Goal: Task Accomplishment & Management: Use online tool/utility

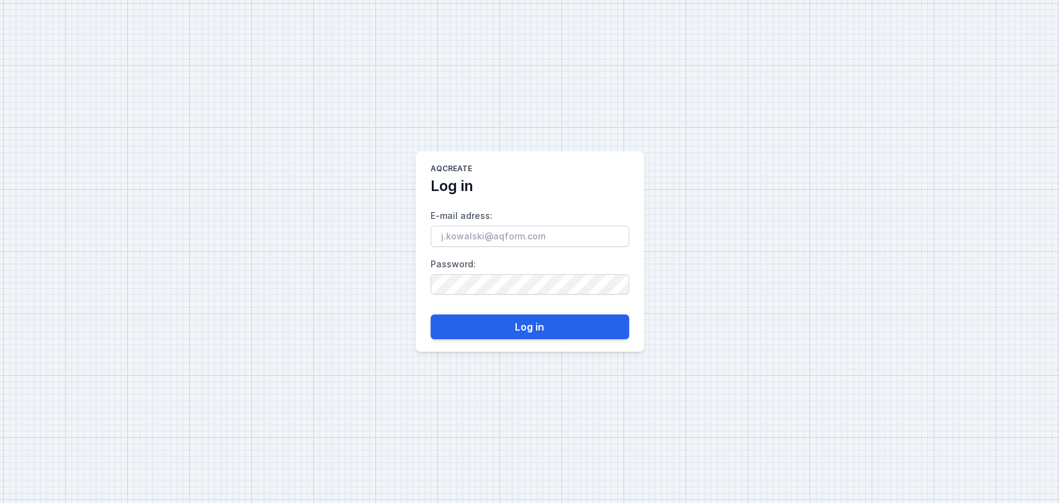
type input "[EMAIL_ADDRESS][DOMAIN_NAME]"
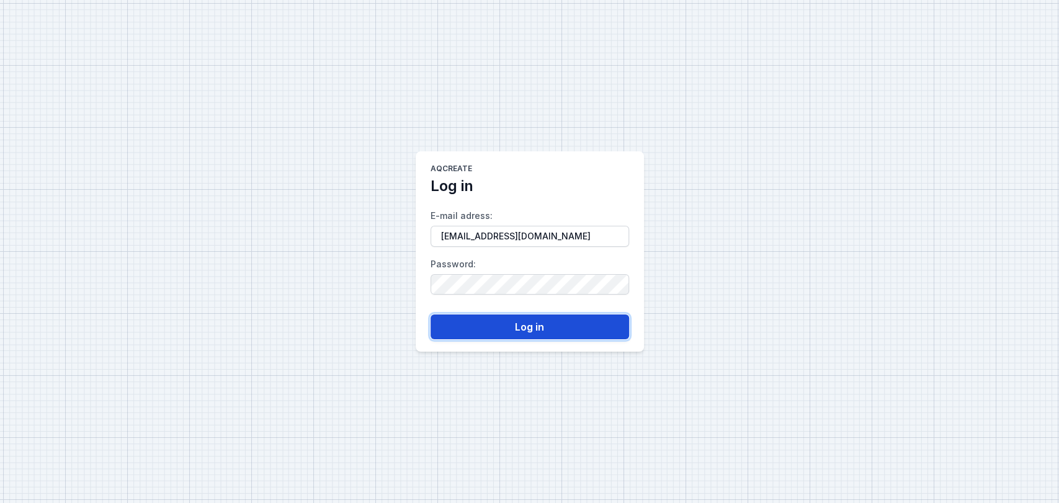
click at [520, 319] on button "Log in" at bounding box center [529, 326] width 198 height 25
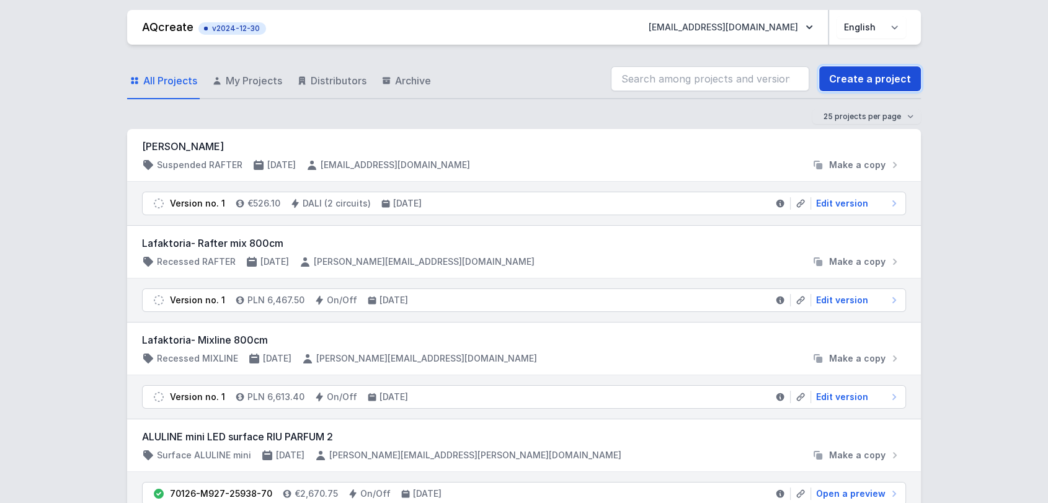
click at [871, 81] on link "Create a project" at bounding box center [870, 78] width 102 height 25
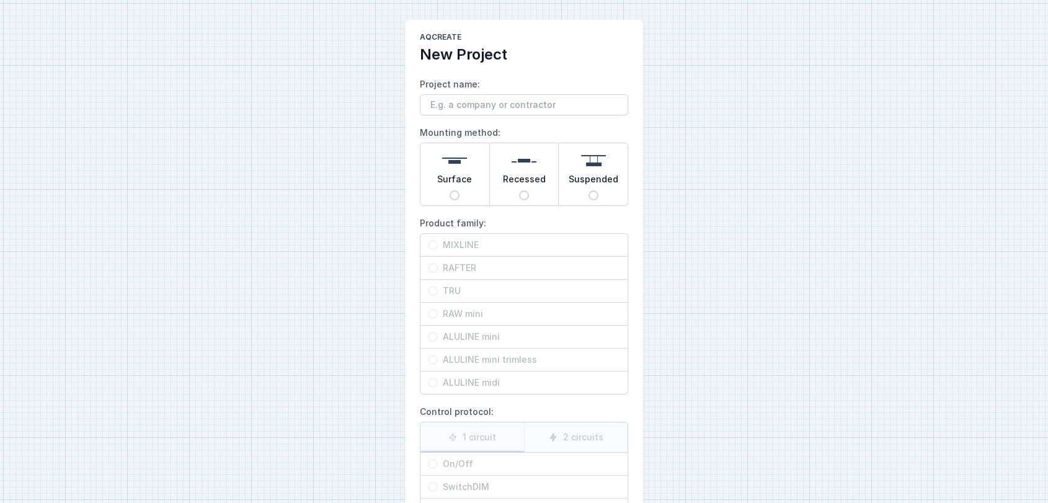
click at [458, 169] on img at bounding box center [454, 160] width 25 height 25
click at [458, 190] on input "Surface" at bounding box center [455, 195] width 10 height 10
radio input "true"
click at [460, 269] on span "RAFTER" at bounding box center [529, 268] width 182 height 12
click at [438, 269] on input "RAFTER" at bounding box center [433, 268] width 10 height 10
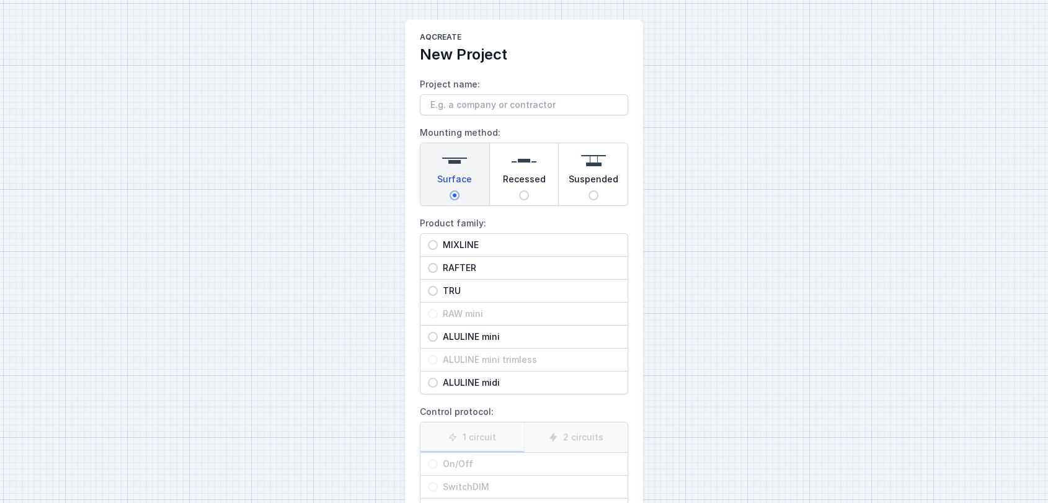
radio input "true"
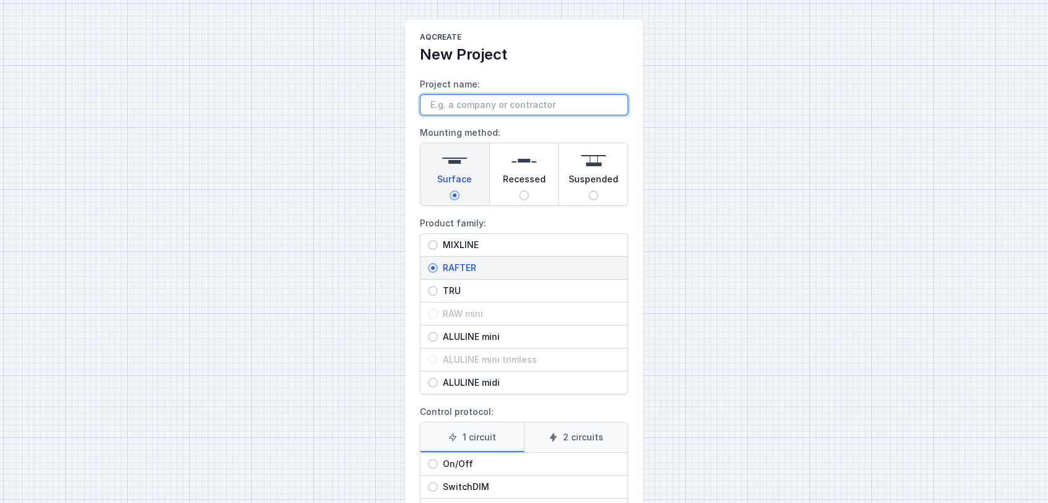
click at [460, 100] on input "Project name:" at bounding box center [524, 104] width 208 height 21
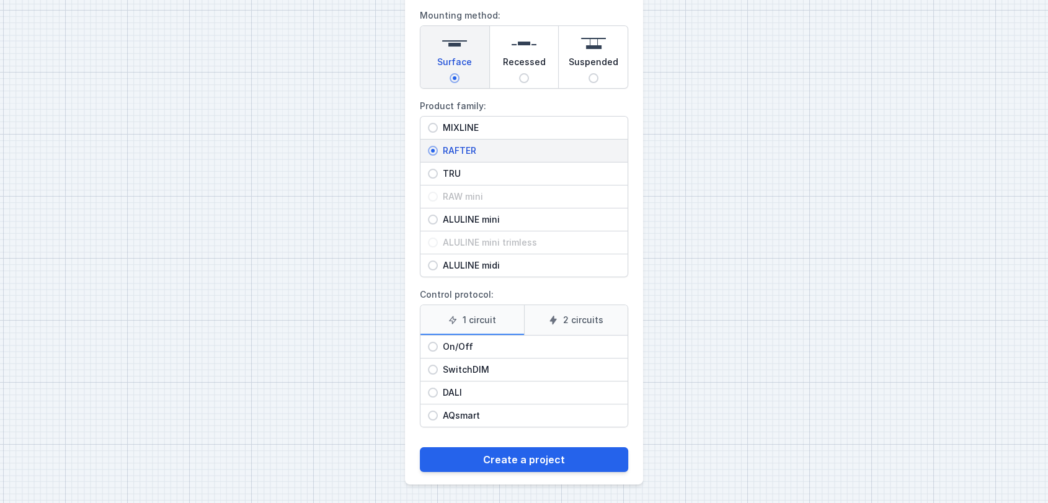
type input "xx"
click at [452, 337] on div "On/Off" at bounding box center [524, 347] width 207 height 22
click at [438, 342] on input "On/Off" at bounding box center [433, 347] width 10 height 10
radio input "true"
click at [497, 397] on span "DALI" at bounding box center [529, 392] width 182 height 12
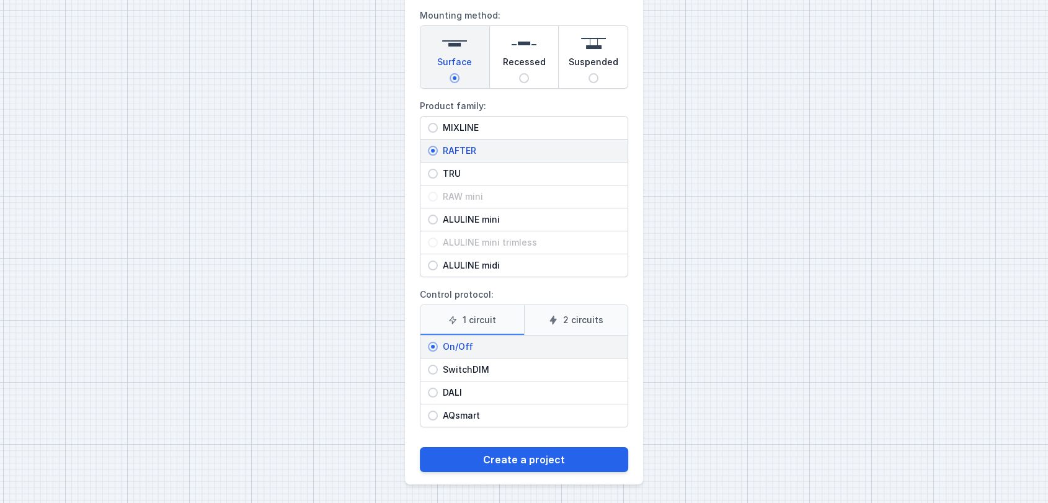
click at [438, 397] on input "DALI" at bounding box center [433, 393] width 10 height 10
radio input "true"
click at [531, 352] on div "On/Off" at bounding box center [524, 347] width 207 height 22
click at [438, 352] on input "On/Off" at bounding box center [433, 347] width 10 height 10
radio input "true"
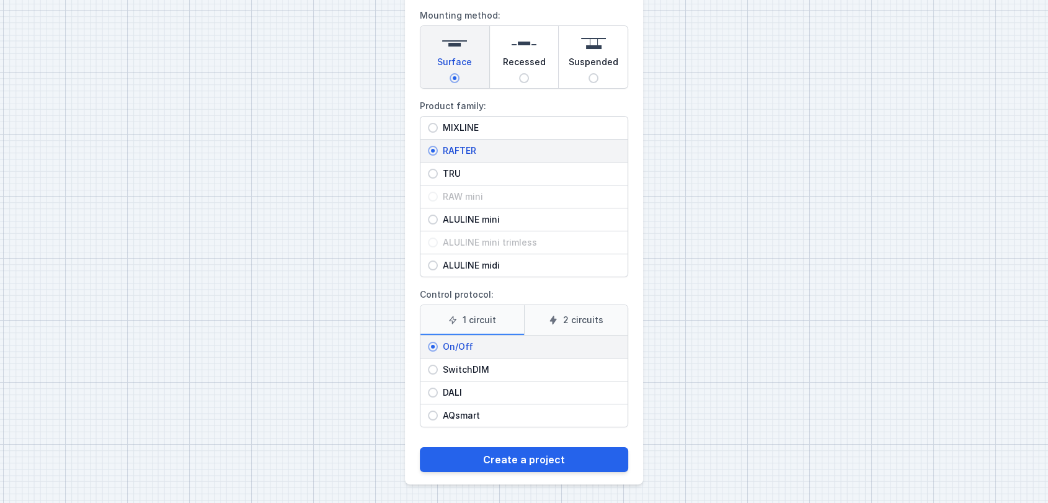
click at [564, 323] on label "2 circuits" at bounding box center [576, 320] width 104 height 30
click at [0, 0] on input "2 circuits" at bounding box center [0, 0] width 0 height 0
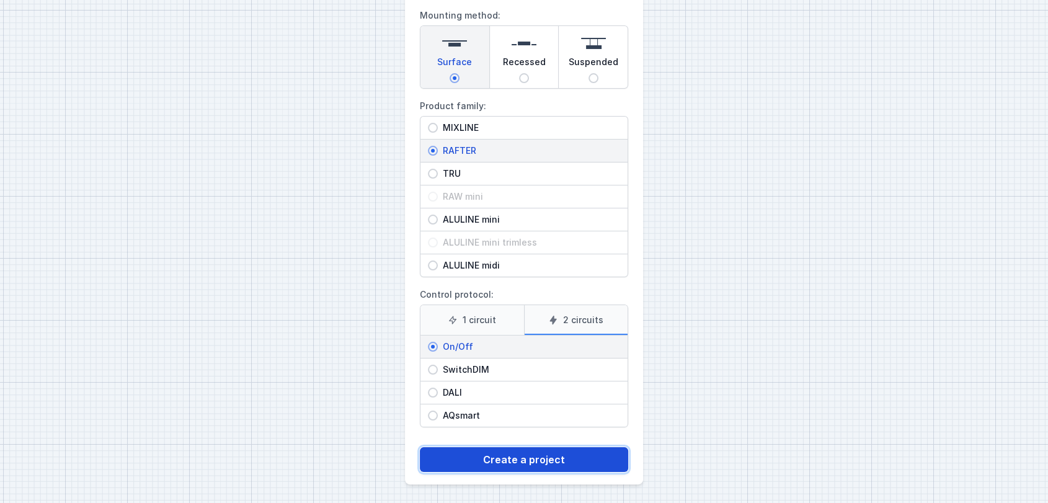
click at [507, 455] on button "Create a project" at bounding box center [524, 459] width 208 height 25
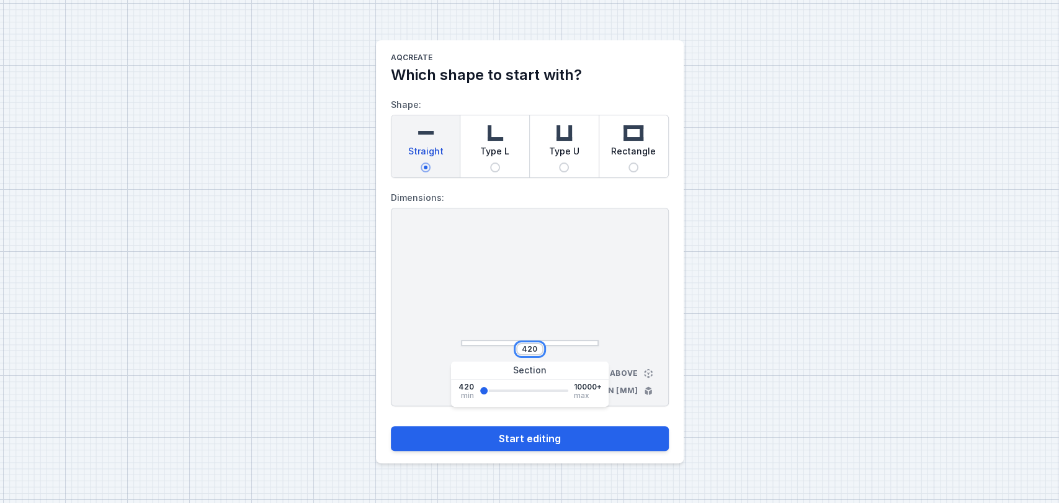
drag, startPoint x: 536, startPoint y: 350, endPoint x: 440, endPoint y: 336, distance: 97.2
click at [440, 336] on div "420 View from above Dimensions in [mm]" at bounding box center [530, 307] width 278 height 198
type input "3000"
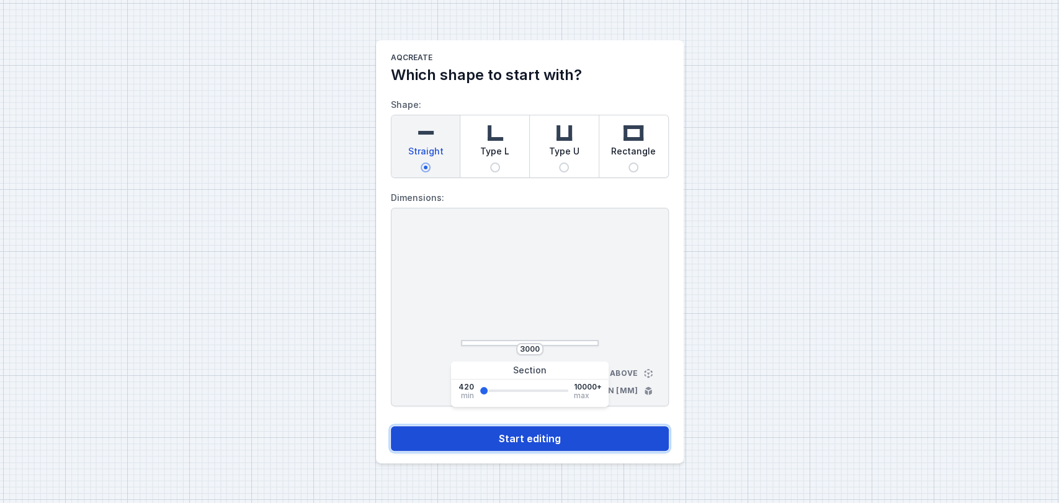
click at [481, 432] on button "Start editing" at bounding box center [530, 438] width 278 height 25
select select "M"
select select "3000"
select select "true"
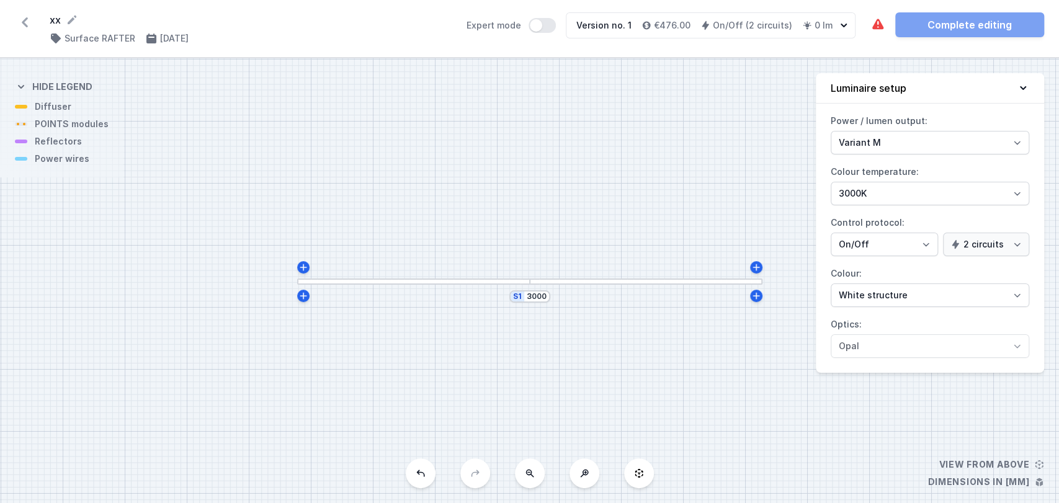
click at [455, 282] on div at bounding box center [413, 282] width 233 height 6
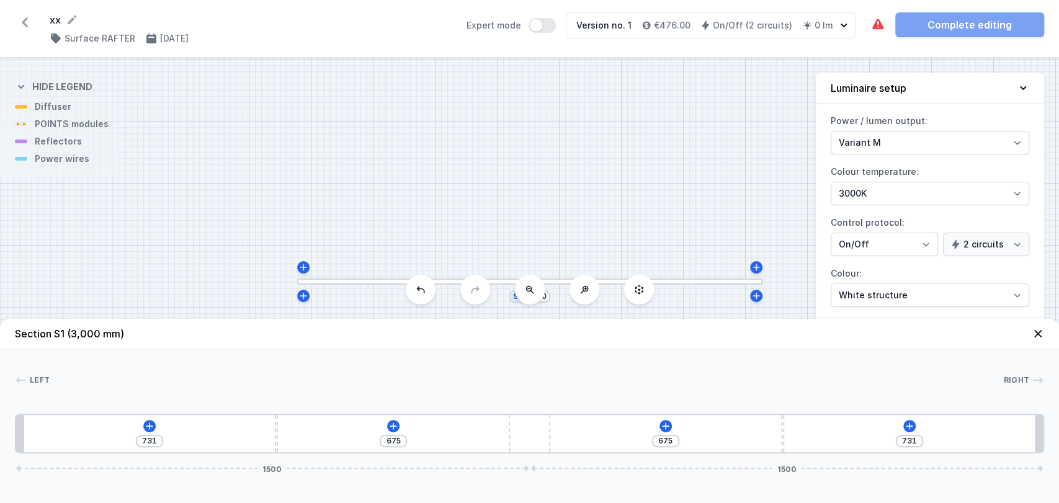
click at [134, 423] on div "731 675 675 731 1500 1500" at bounding box center [529, 434] width 1029 height 40
click at [145, 423] on icon at bounding box center [150, 426] width 10 height 10
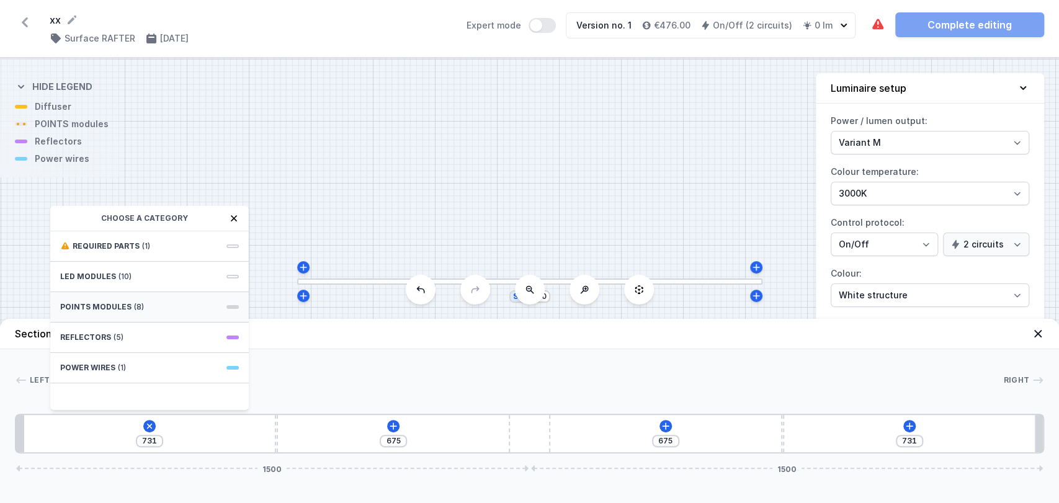
click at [116, 308] on span "POINTS modules" at bounding box center [95, 307] width 71 height 10
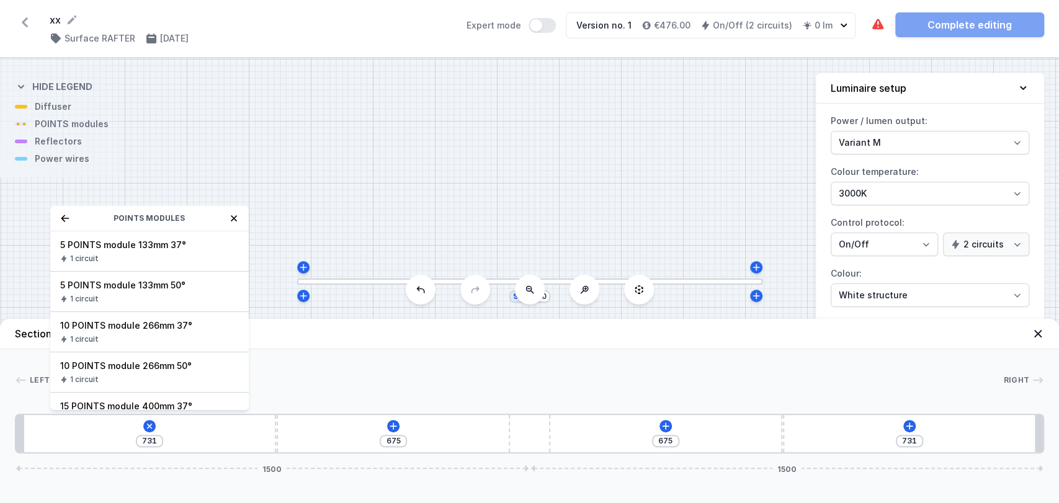
click at [277, 163] on div "S1 3000" at bounding box center [529, 280] width 1059 height 445
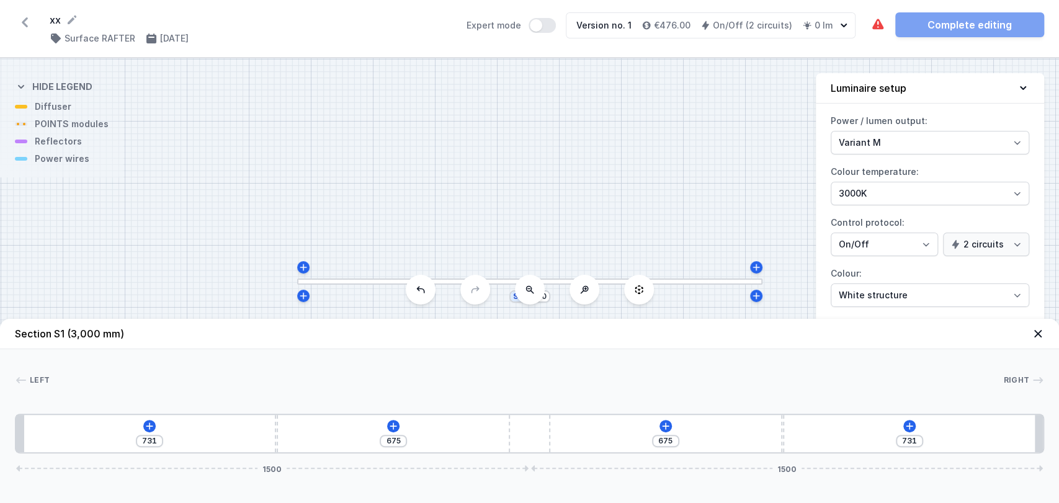
click at [22, 32] on div "xx ( 11726 /v 1 ) Surface RAFTER [DATE] Expert mode Version no. 1 €476.00 On/Of…" at bounding box center [529, 29] width 1059 height 58
click at [26, 25] on icon at bounding box center [25, 22] width 6 height 10
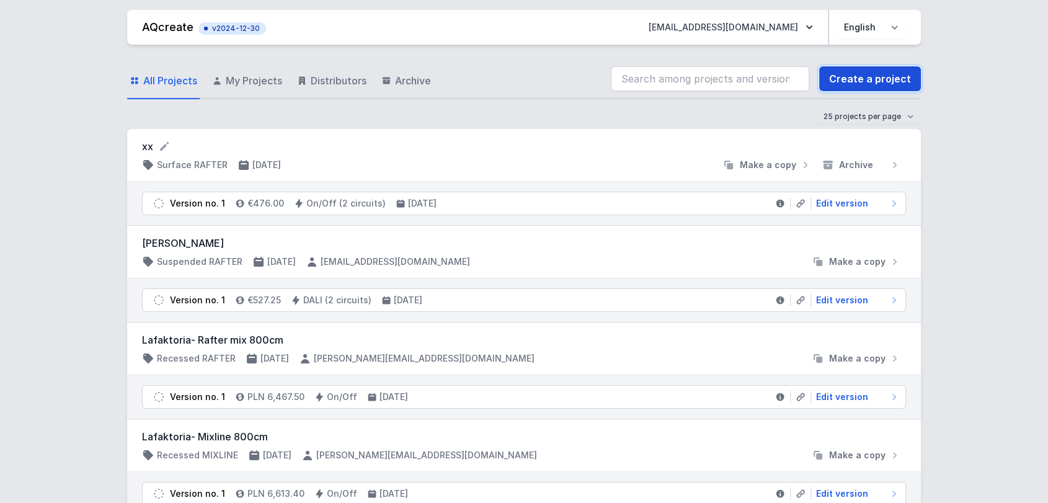
click at [859, 85] on link "Create a project" at bounding box center [870, 78] width 102 height 25
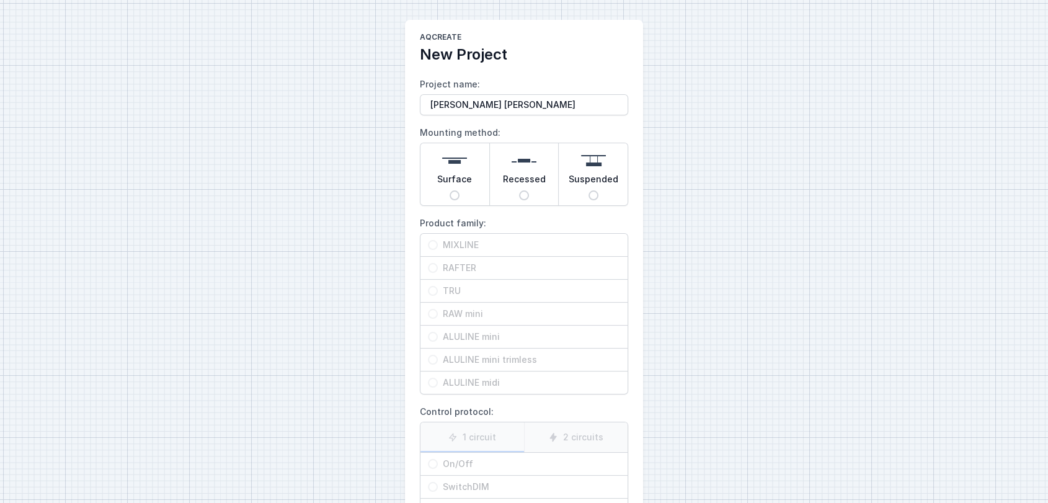
type input "[PERSON_NAME] [PERSON_NAME]"
click at [605, 184] on span "Suspended" at bounding box center [594, 181] width 50 height 17
click at [599, 190] on input "Suspended" at bounding box center [594, 195] width 10 height 10
radio input "true"
click at [481, 267] on span "RAFTER" at bounding box center [529, 268] width 182 height 12
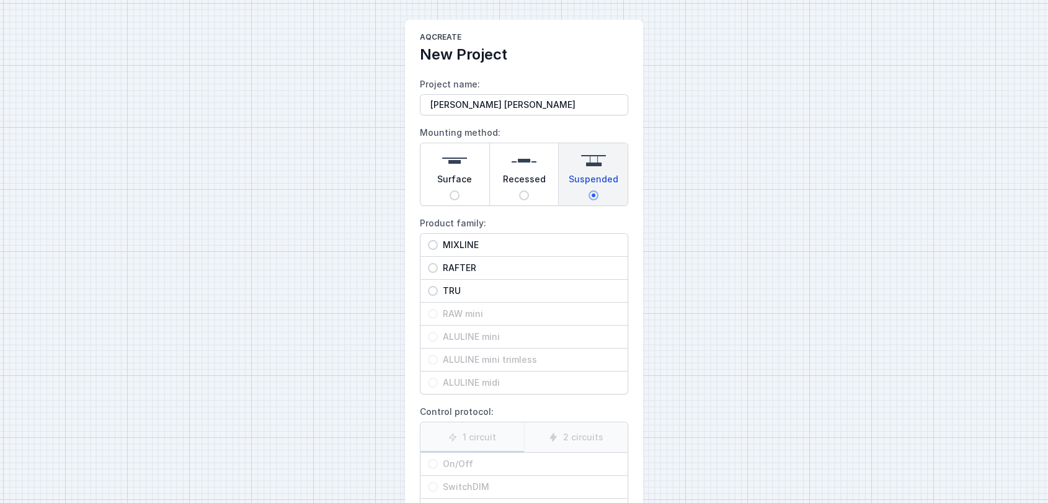
click at [438, 267] on input "RAFTER" at bounding box center [433, 268] width 10 height 10
radio input "true"
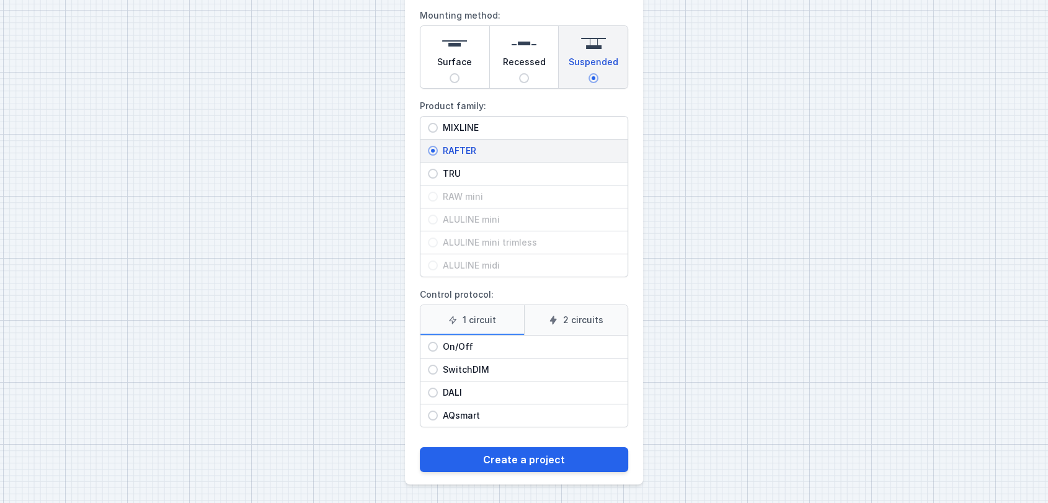
click at [471, 392] on span "DALI" at bounding box center [529, 392] width 182 height 12
click at [438, 392] on input "DALI" at bounding box center [433, 393] width 10 height 10
radio input "true"
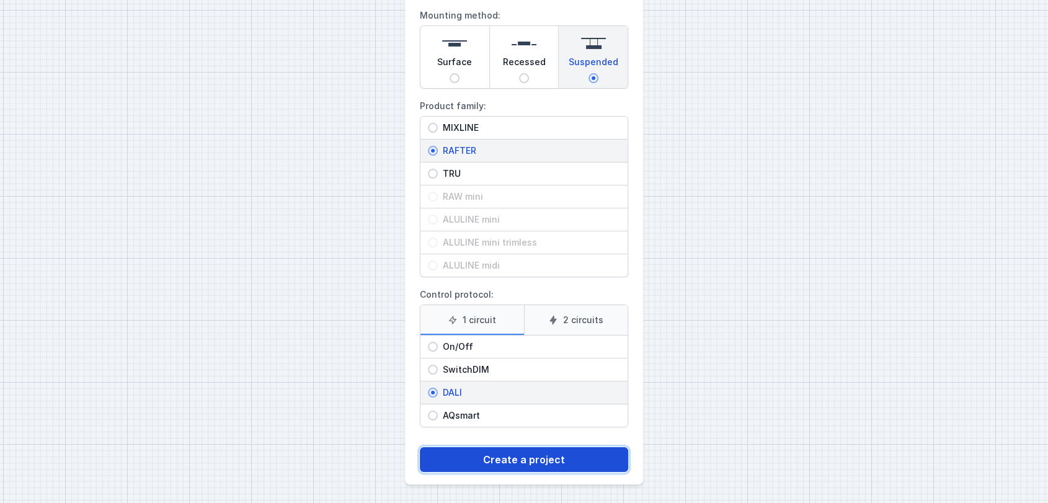
click at [484, 460] on button "Create a project" at bounding box center [524, 459] width 208 height 25
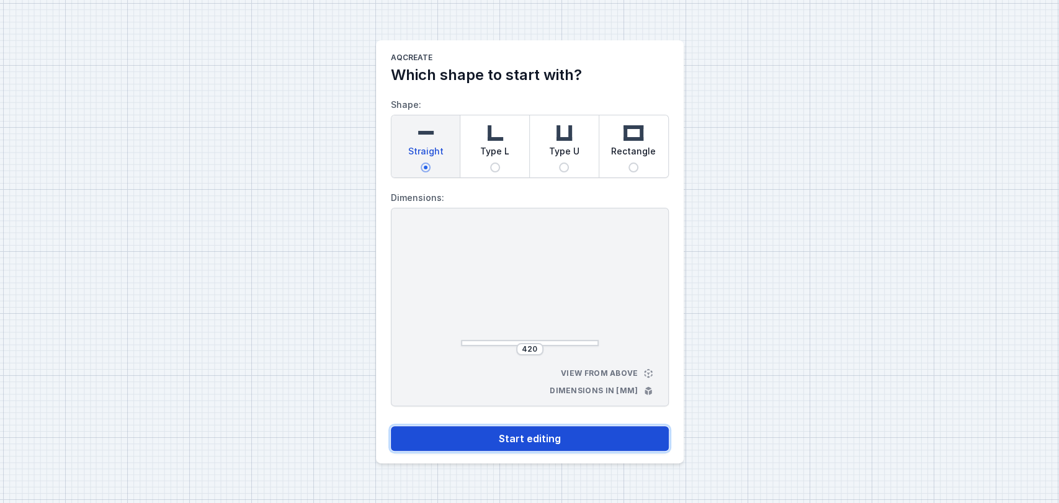
click at [494, 444] on button "Start editing" at bounding box center [530, 438] width 278 height 25
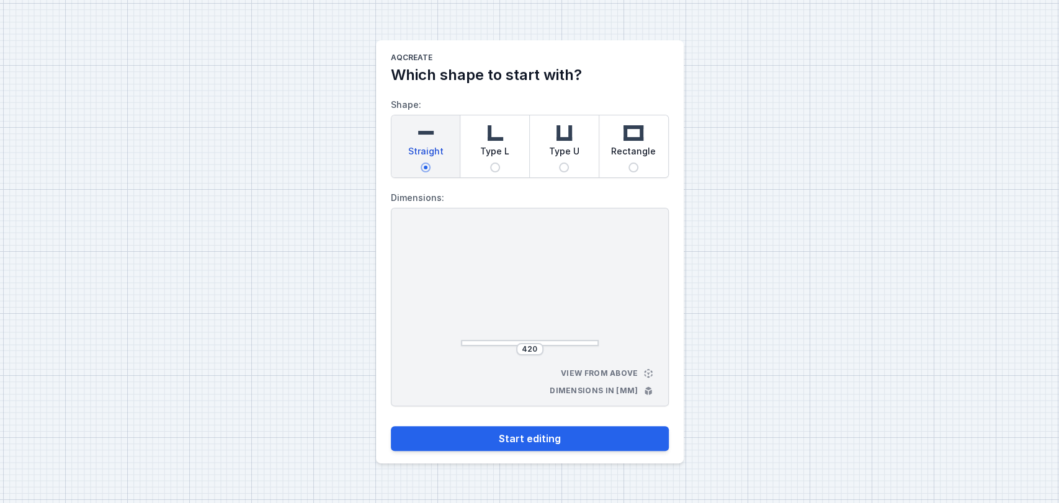
select select "M"
select select "3000"
select select "4"
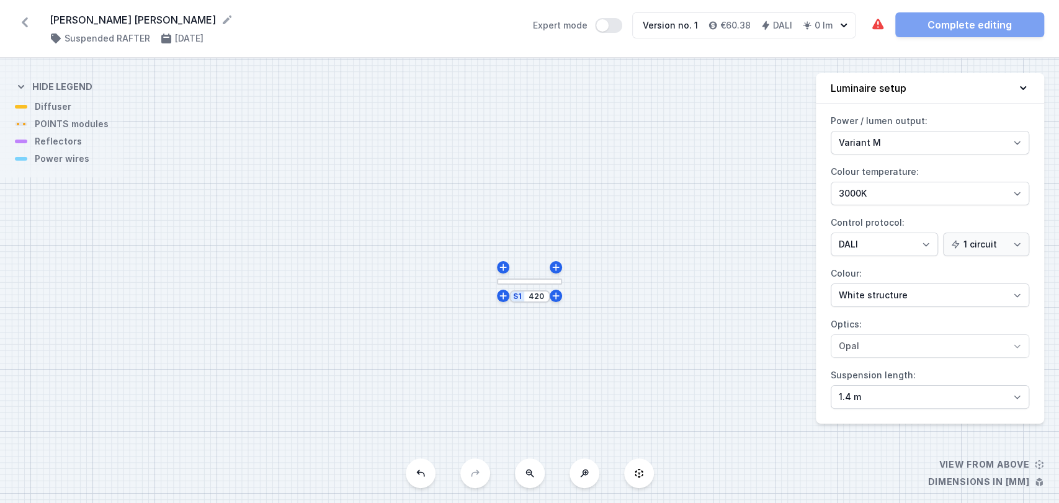
click at [530, 301] on div "S1 420" at bounding box center [529, 296] width 41 height 12
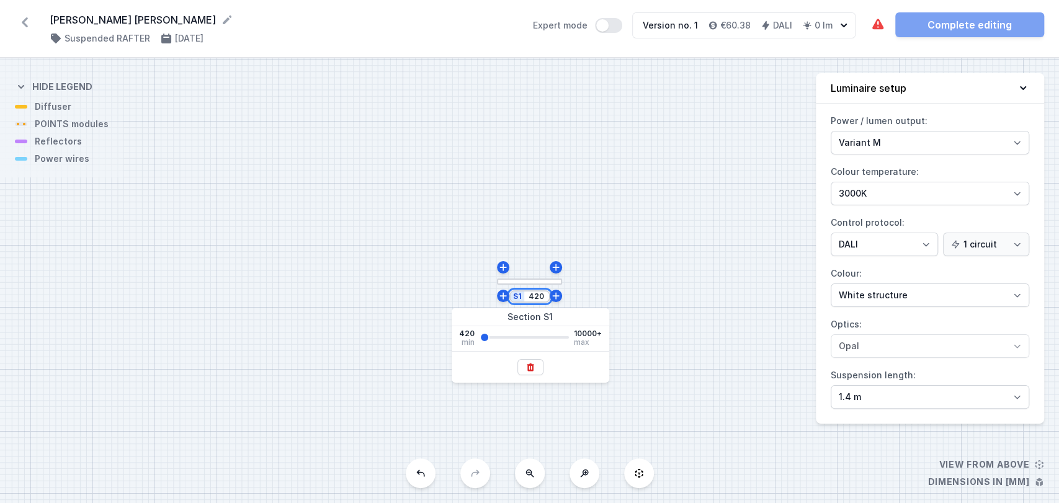
drag, startPoint x: 543, startPoint y: 299, endPoint x: 470, endPoint y: 293, distance: 72.8
click at [470, 293] on div "S1 420" at bounding box center [529, 280] width 1059 height 445
type input "3000"
click at [338, 282] on div "S1 3000" at bounding box center [529, 280] width 1059 height 445
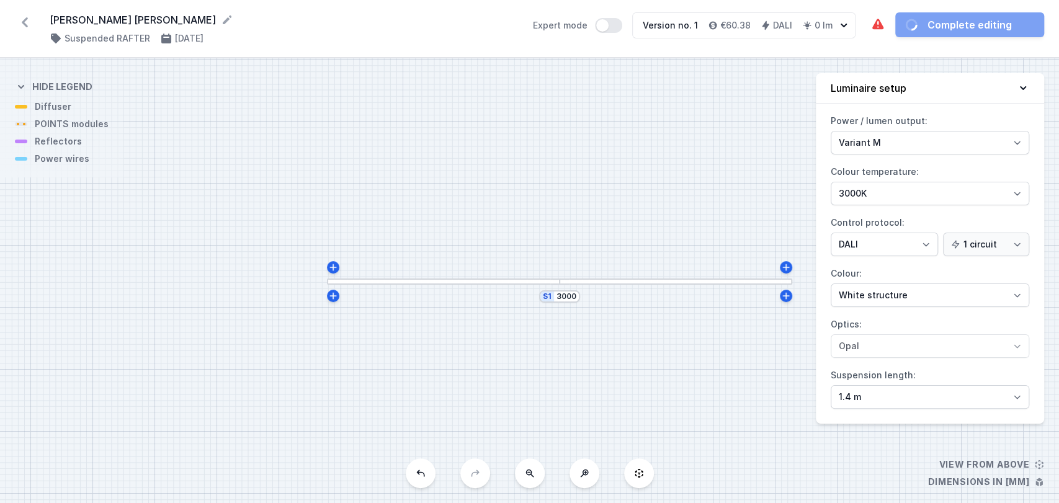
click at [400, 283] on div at bounding box center [443, 282] width 233 height 6
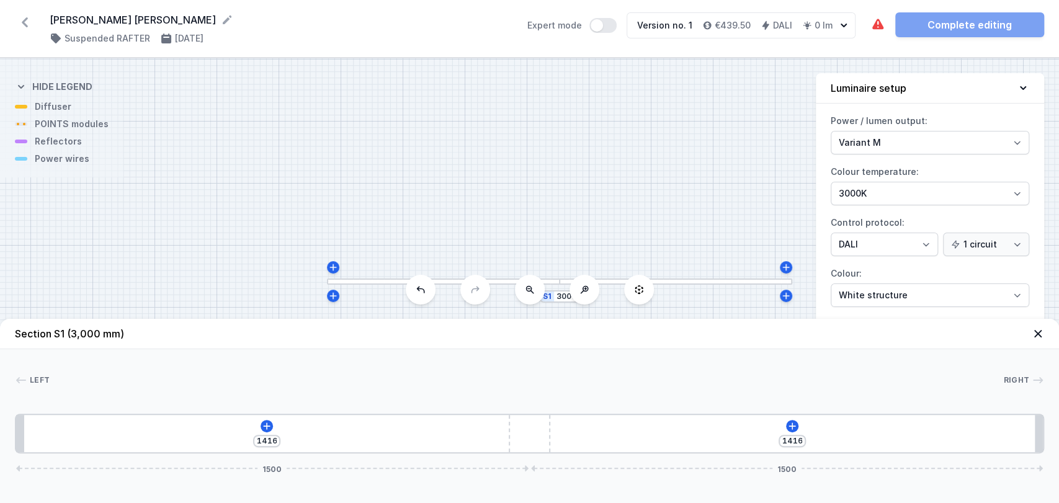
click at [259, 429] on div "1416 1416 1500 1500" at bounding box center [529, 434] width 1029 height 40
click at [265, 427] on icon at bounding box center [267, 426] width 10 height 10
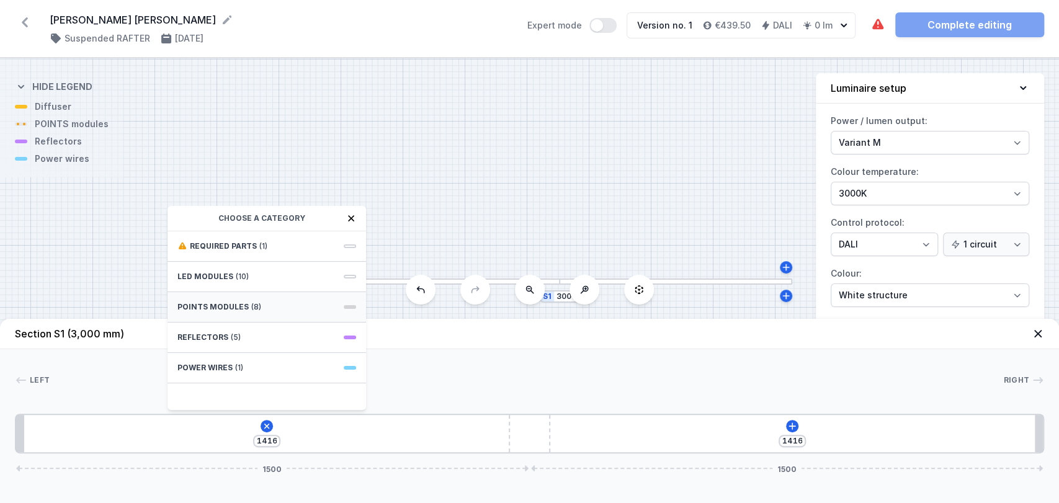
click at [261, 306] on div "POINTS modules (8)" at bounding box center [266, 307] width 198 height 30
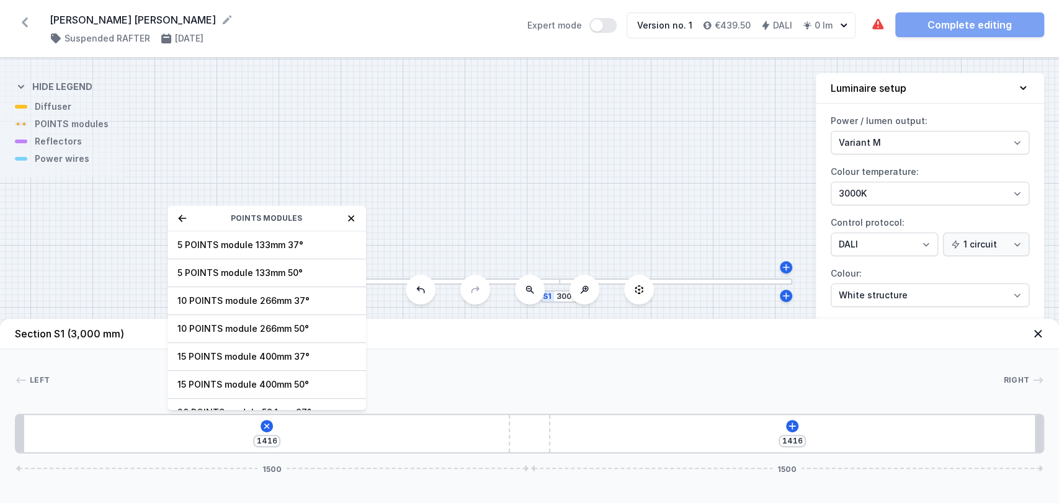
click at [180, 223] on icon at bounding box center [182, 218] width 10 height 10
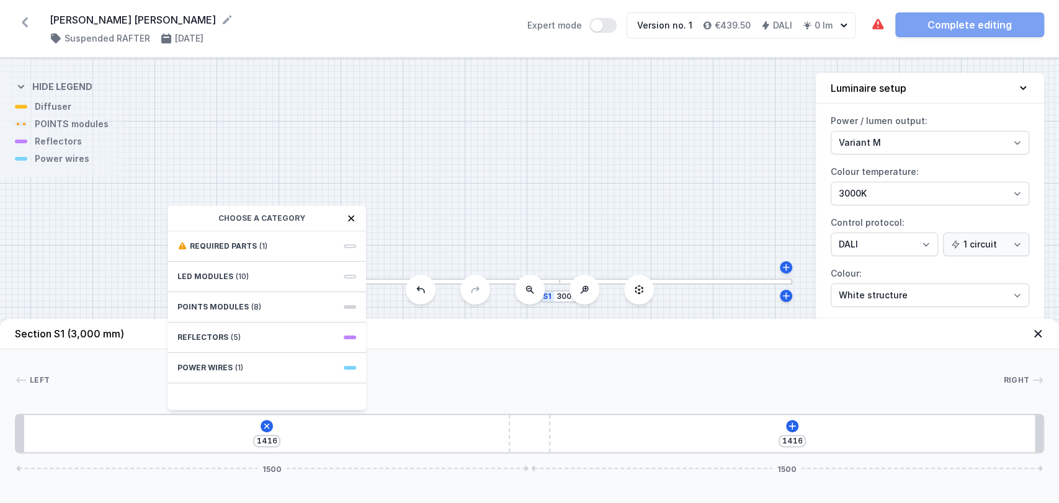
click at [392, 282] on div at bounding box center [443, 282] width 233 height 6
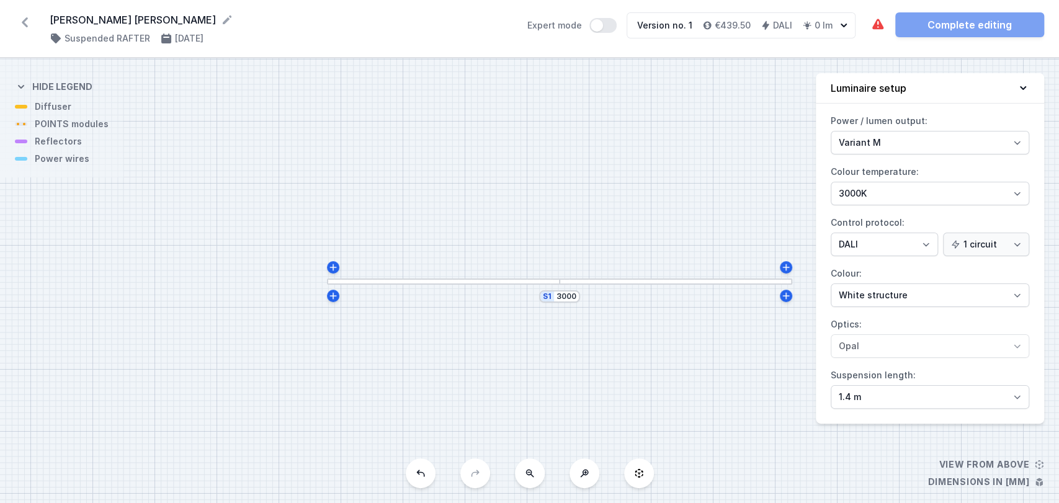
click at [392, 282] on div at bounding box center [443, 282] width 233 height 6
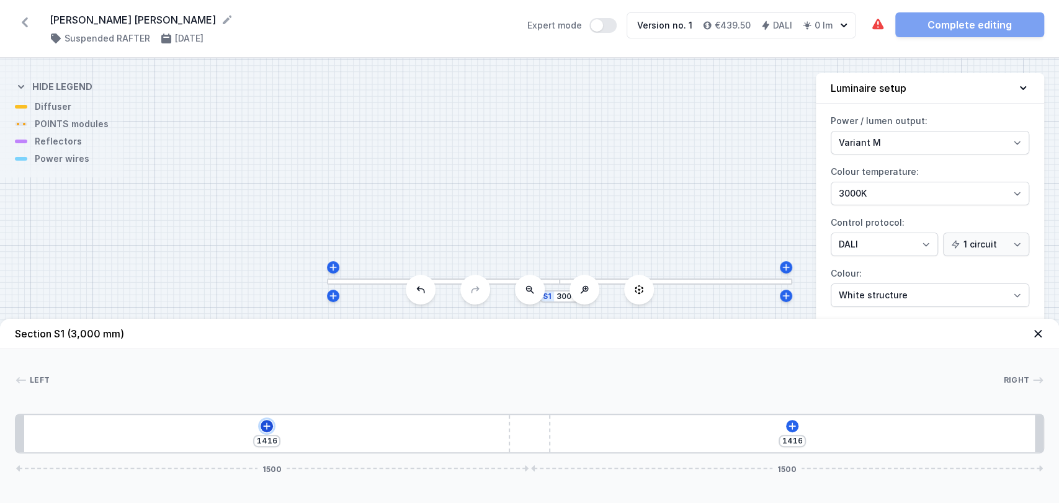
click at [265, 428] on icon at bounding box center [267, 426] width 10 height 10
